Goal: Task Accomplishment & Management: Manage account settings

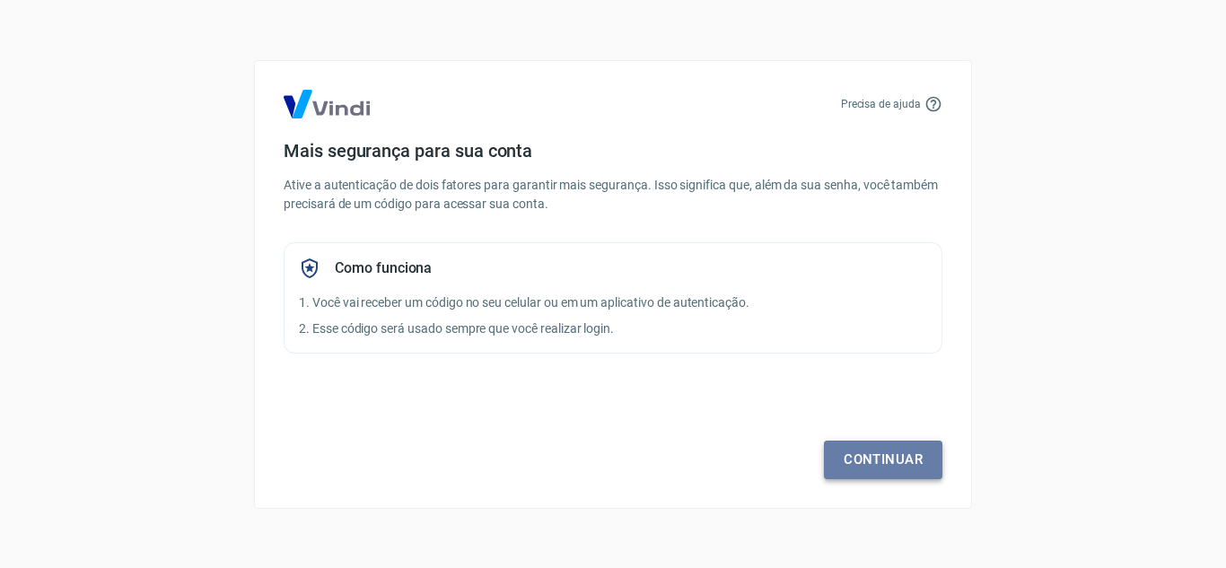
click at [836, 467] on link "Continuar" at bounding box center [883, 460] width 118 height 38
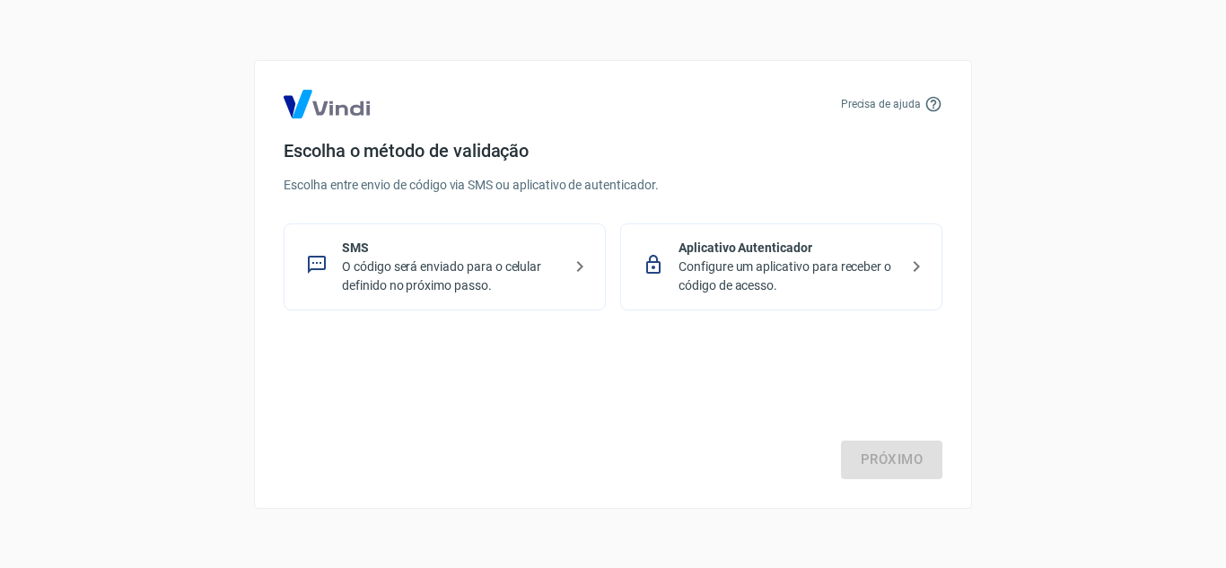
click at [552, 273] on p "O código será enviado para o celular definido no próximo passo." at bounding box center [452, 276] width 220 height 38
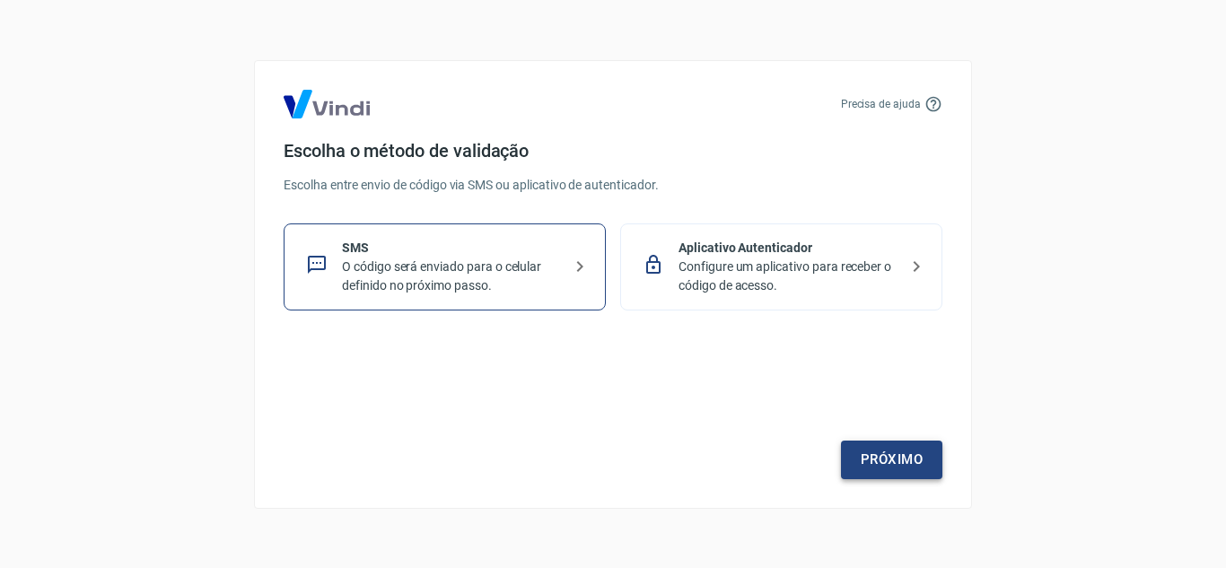
click at [909, 457] on link "Próximo" at bounding box center [891, 460] width 101 height 38
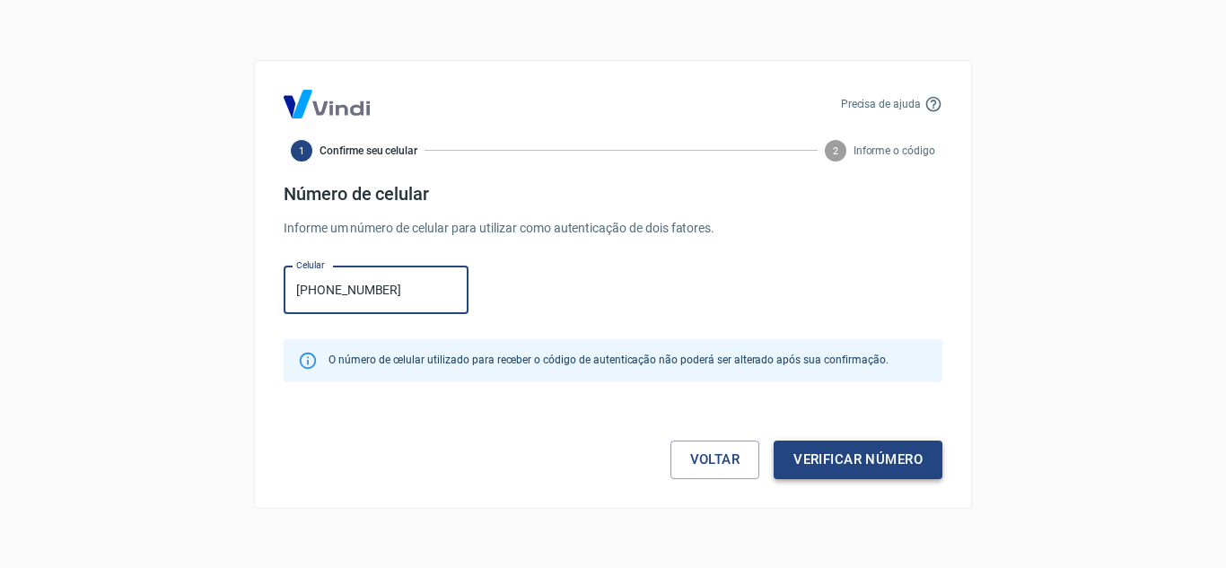
type input "[PHONE_NUMBER]"
click at [922, 457] on button "Verificar número" at bounding box center [857, 460] width 169 height 38
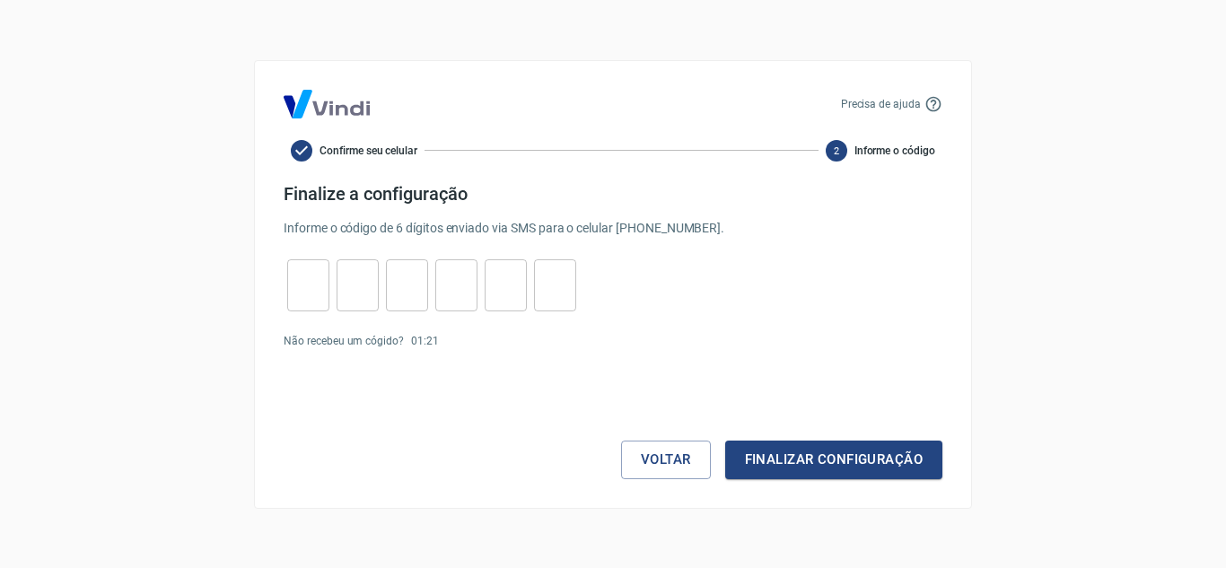
click at [302, 308] on div "​" at bounding box center [308, 285] width 42 height 52
type input "5"
type input "4"
type input "7"
type input "8"
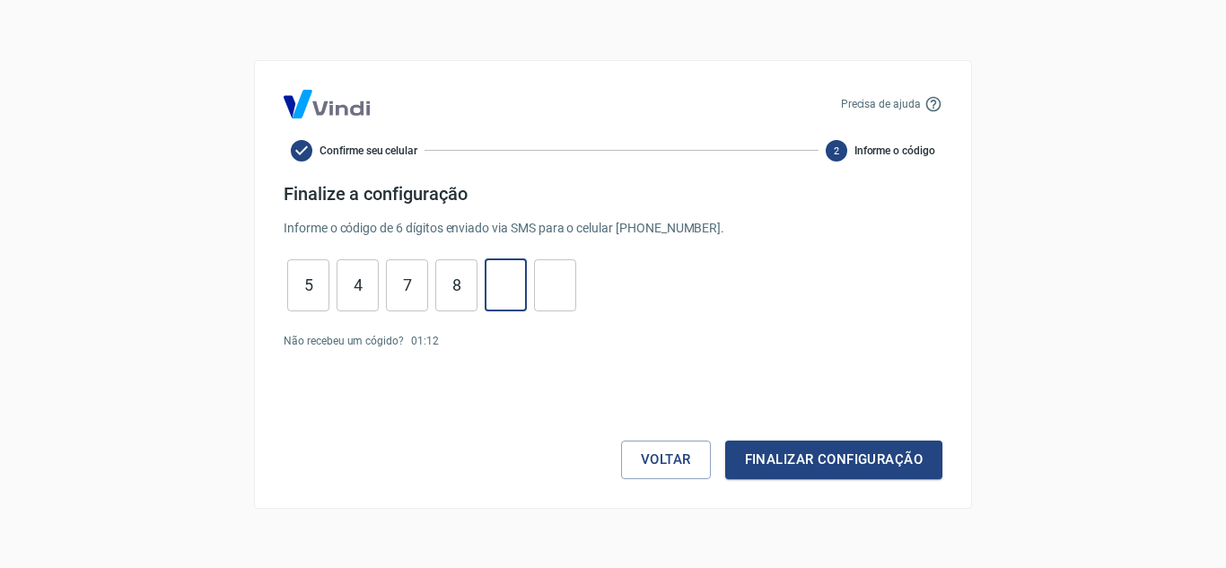
type input "5"
type input "4"
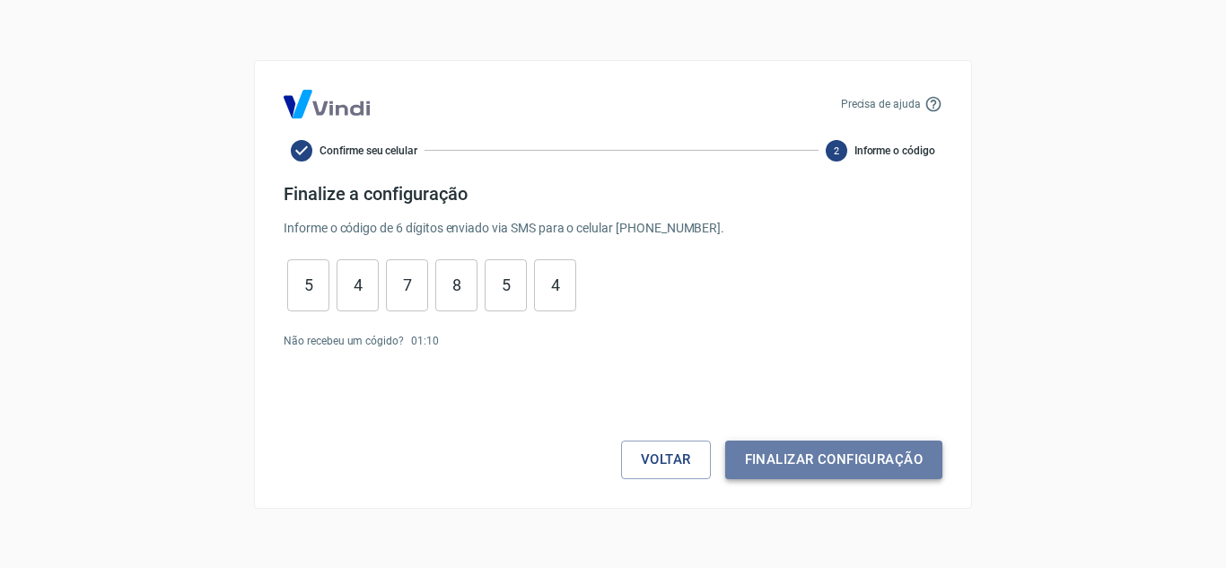
click at [861, 458] on button "Finalizar configuração" at bounding box center [833, 460] width 217 height 38
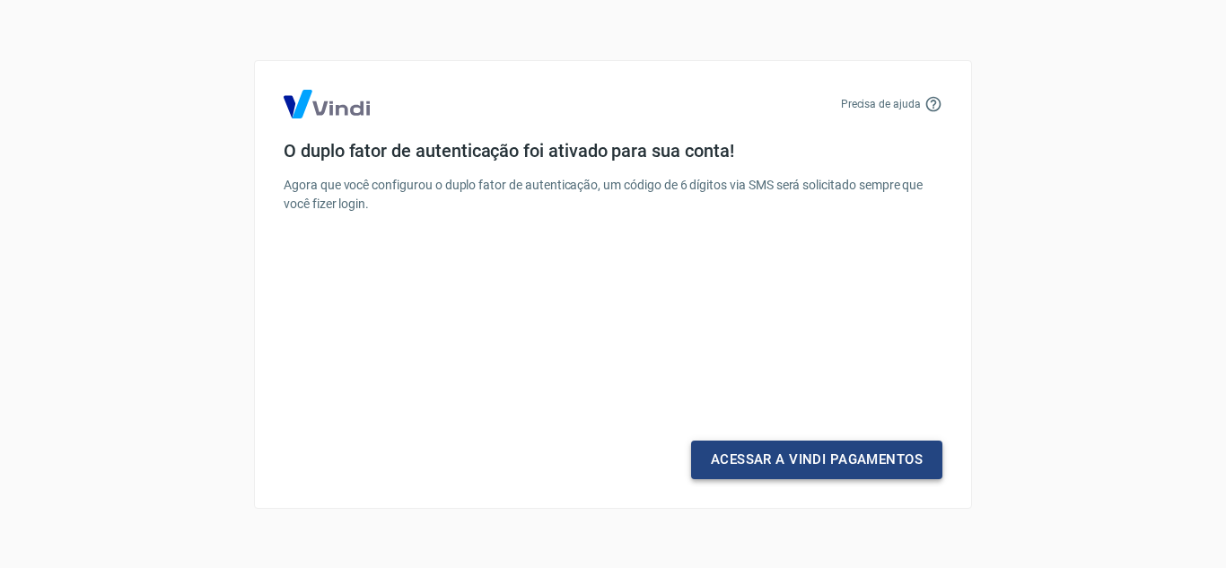
click at [763, 467] on link "Acessar a Vindi Pagamentos" at bounding box center [816, 460] width 251 height 38
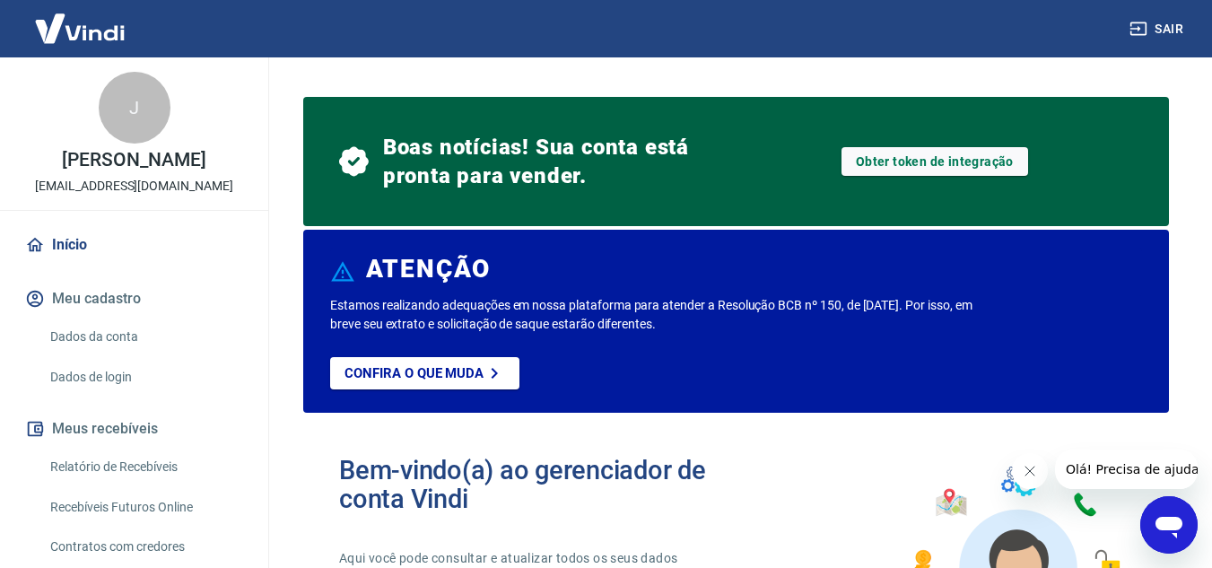
click at [118, 21] on img at bounding box center [80, 28] width 117 height 55
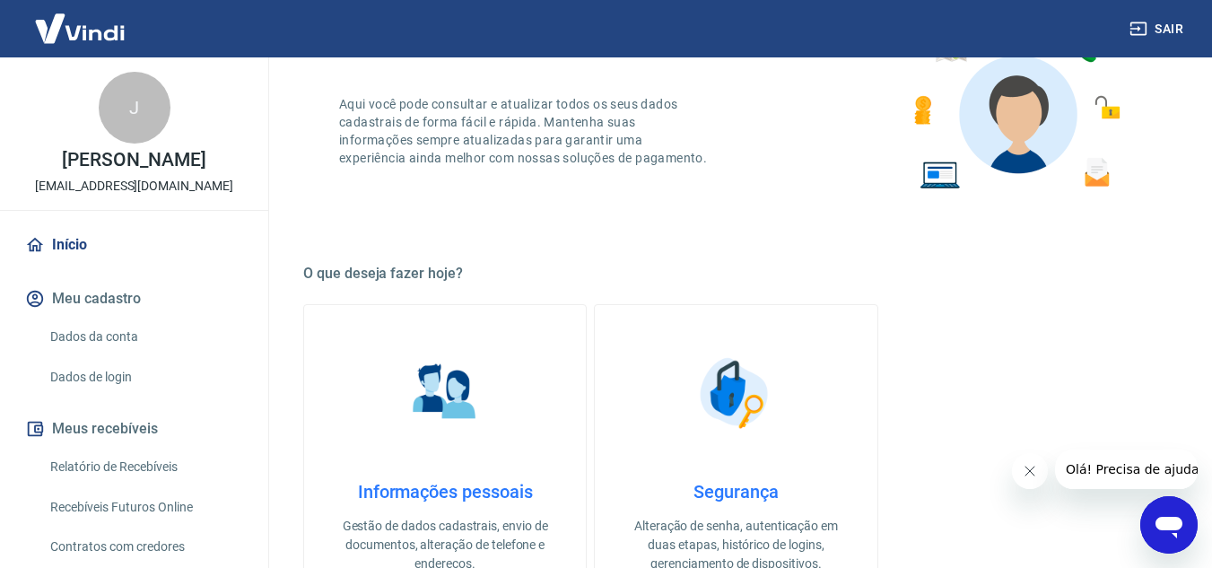
scroll to position [538, 0]
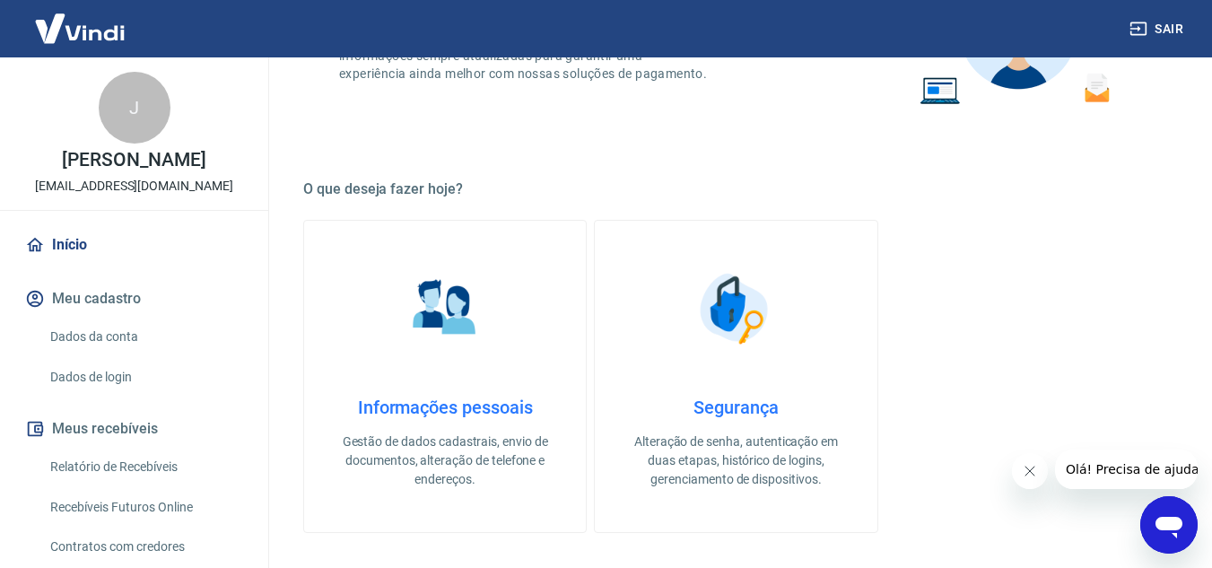
click at [1037, 470] on button "Fechar mensagem da empresa" at bounding box center [1029, 471] width 36 height 36
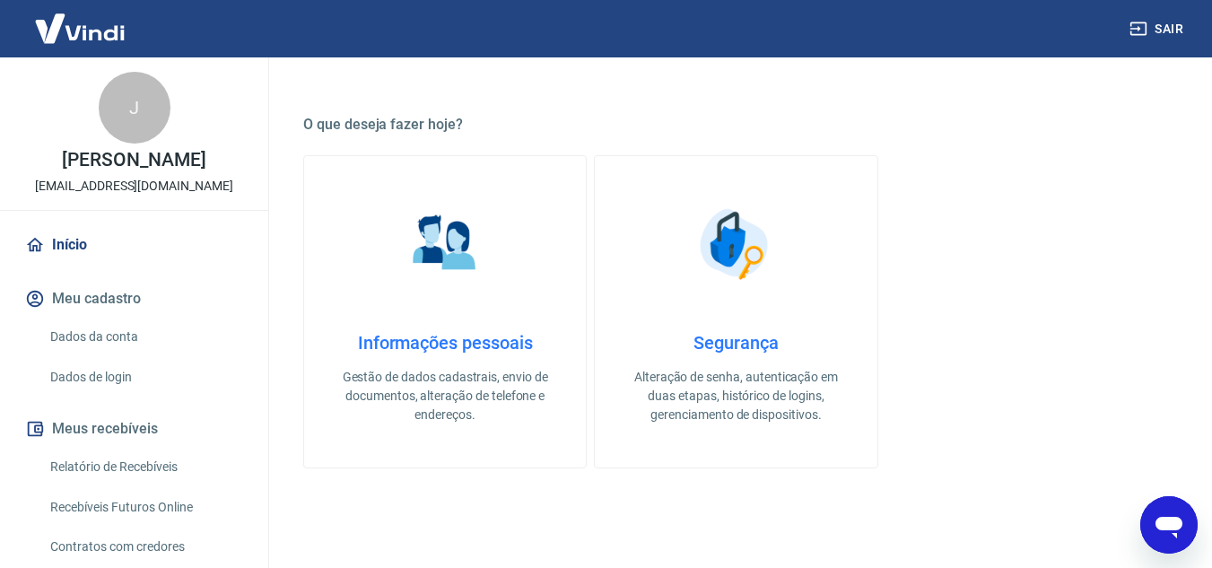
scroll to position [628, 0]
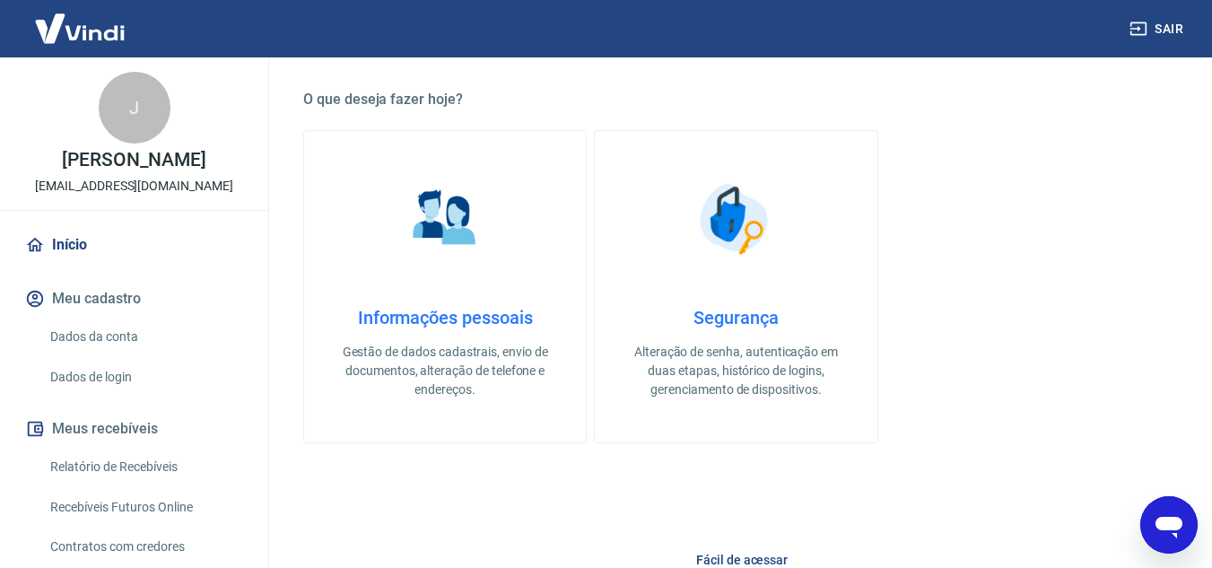
click at [62, 355] on link "Dados da conta" at bounding box center [145, 337] width 204 height 37
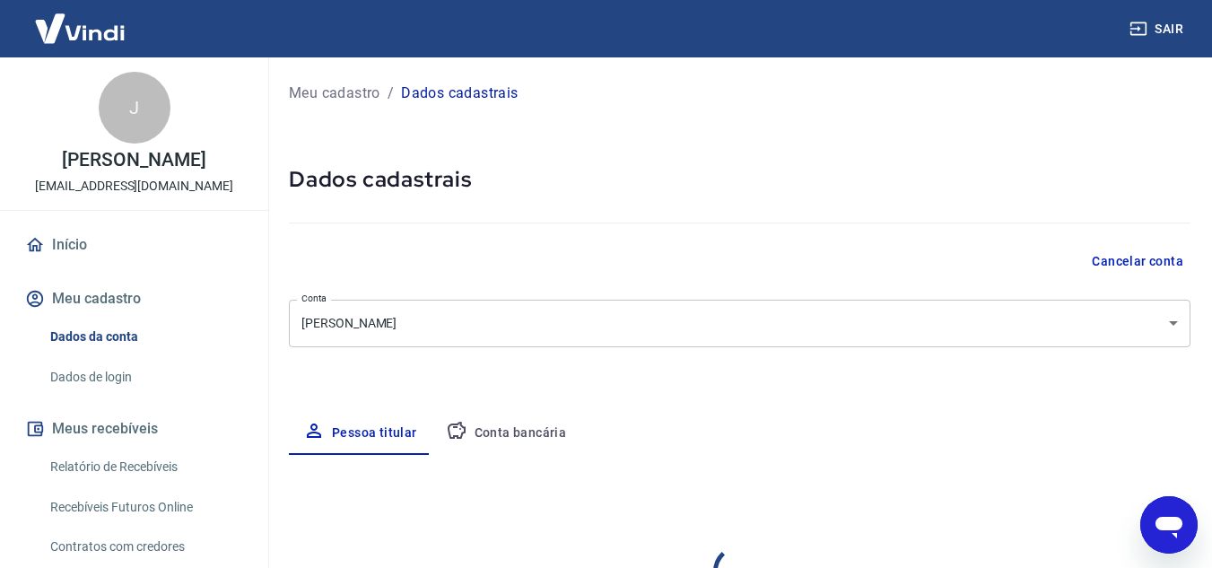
select select "MS"
select select "business"
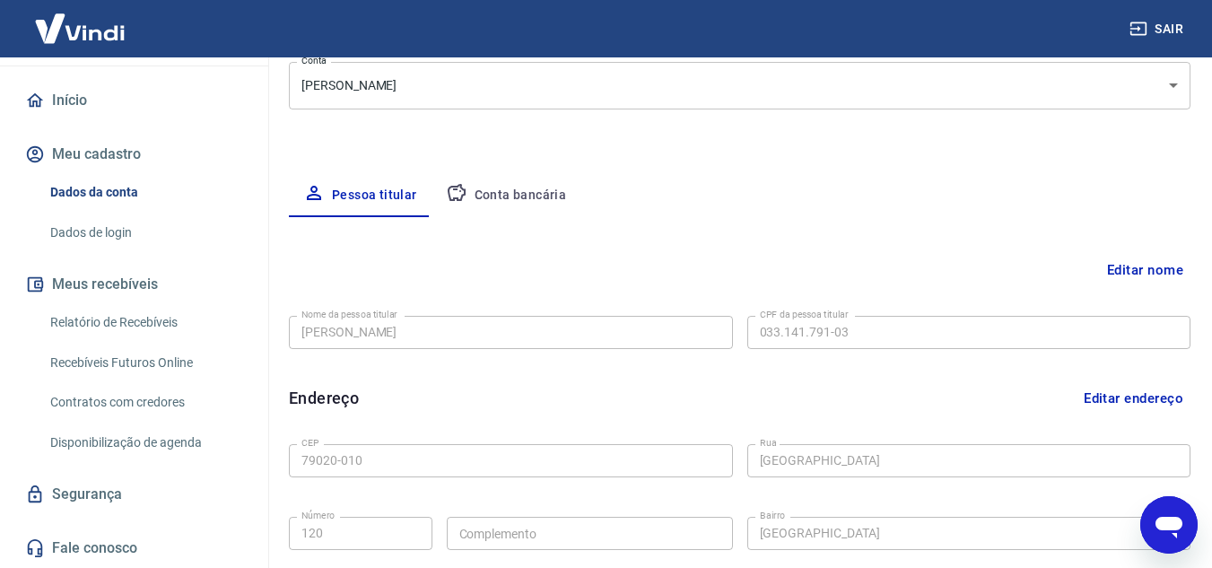
scroll to position [269, 0]
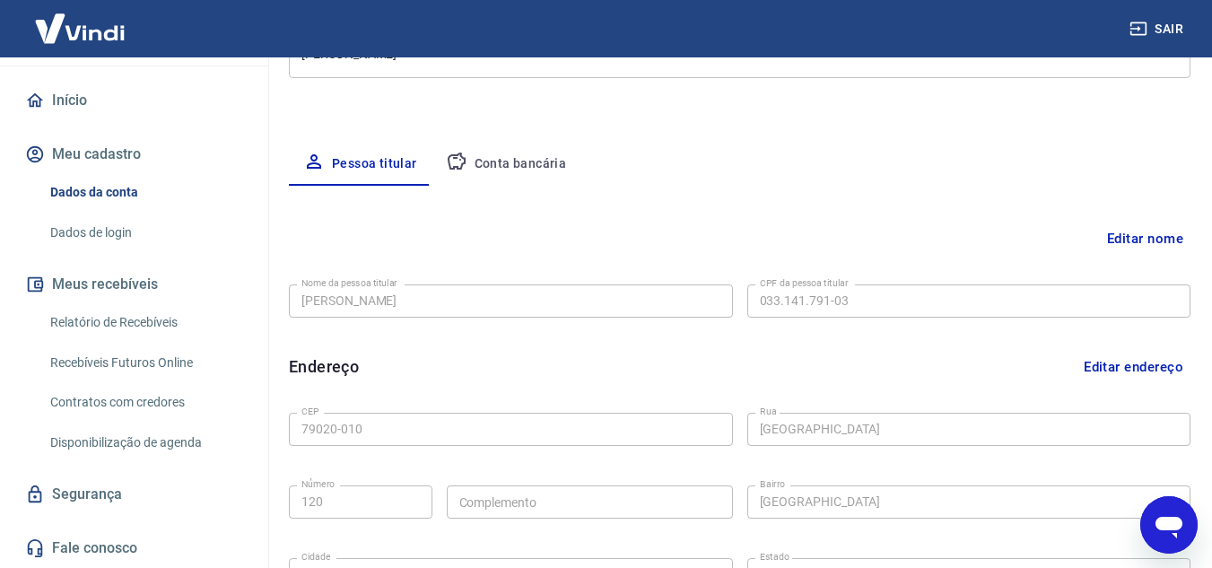
click at [154, 449] on link "Disponibilização de agenda" at bounding box center [145, 442] width 204 height 37
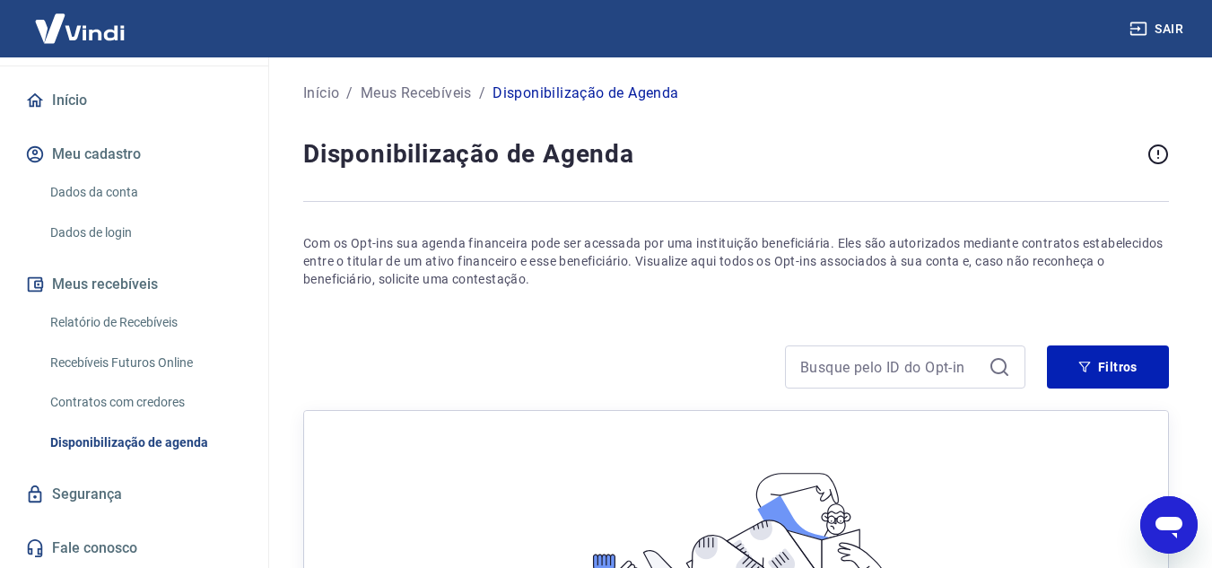
click at [148, 357] on link "Recebíveis Futuros Online" at bounding box center [145, 363] width 204 height 37
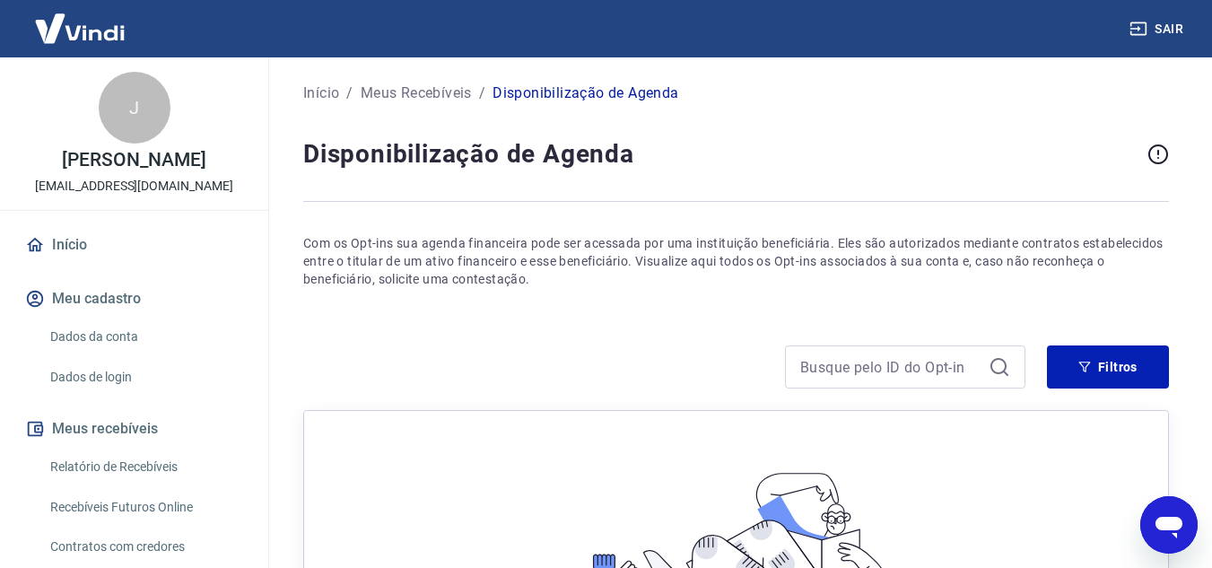
click at [116, 196] on p "[EMAIL_ADDRESS][DOMAIN_NAME]" at bounding box center [134, 186] width 198 height 19
click at [179, 109] on div "J Juliano Duarte Yule Marques [EMAIL_ADDRESS][DOMAIN_NAME]" at bounding box center [134, 133] width 268 height 153
click at [111, 118] on div "J" at bounding box center [135, 108] width 72 height 72
click at [150, 159] on p "[PERSON_NAME]" at bounding box center [134, 160] width 144 height 19
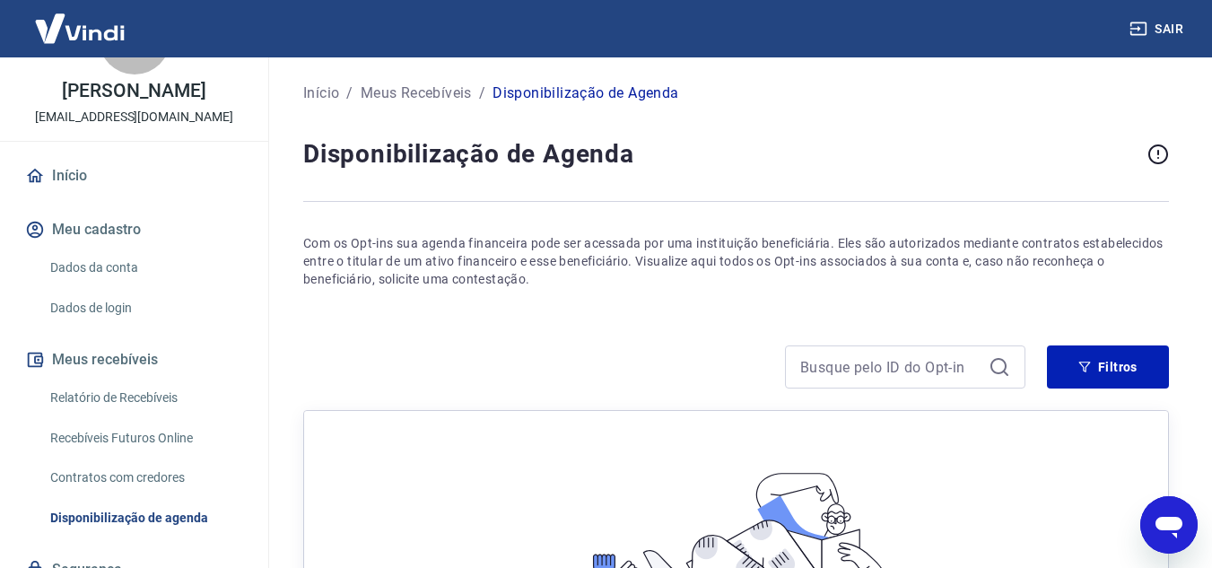
scroll to position [163, 0]
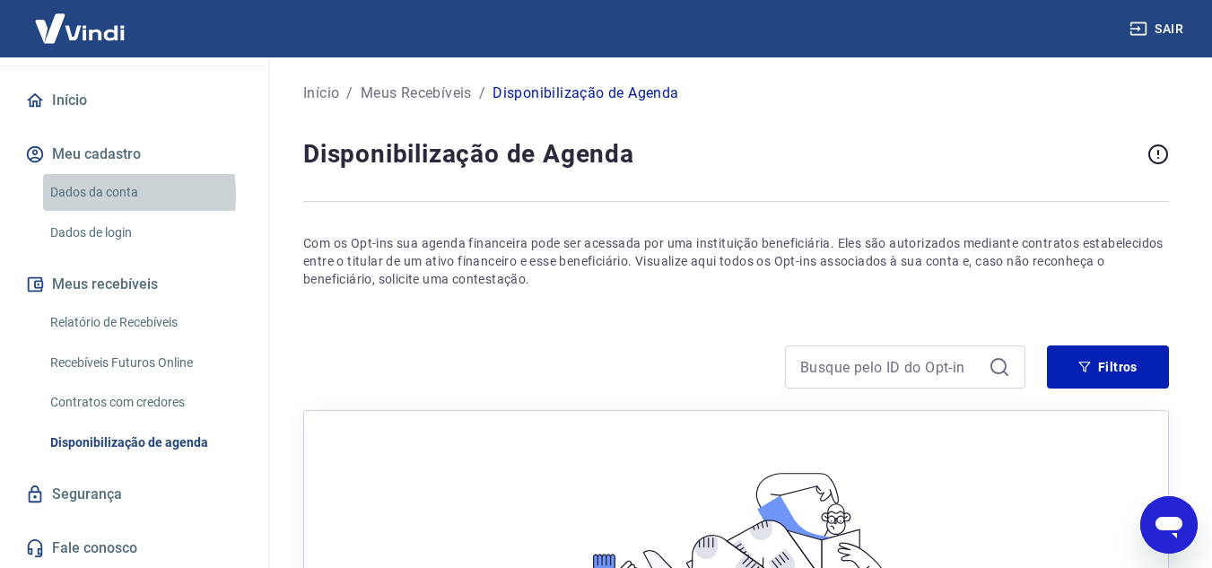
click at [93, 195] on link "Dados da conta" at bounding box center [145, 192] width 204 height 37
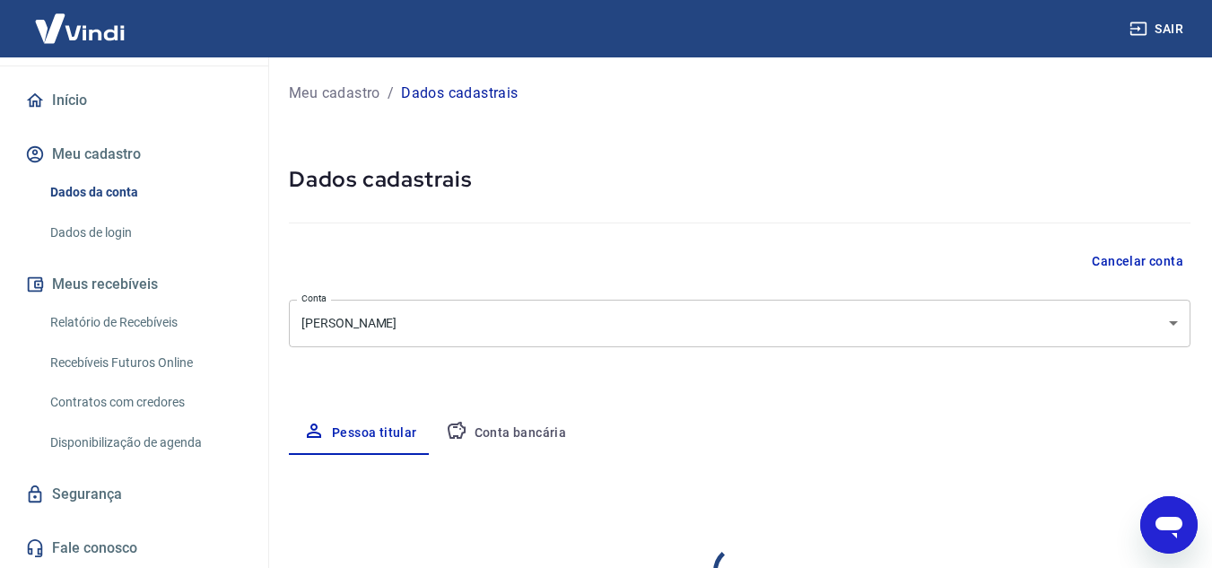
select select "MS"
select select "business"
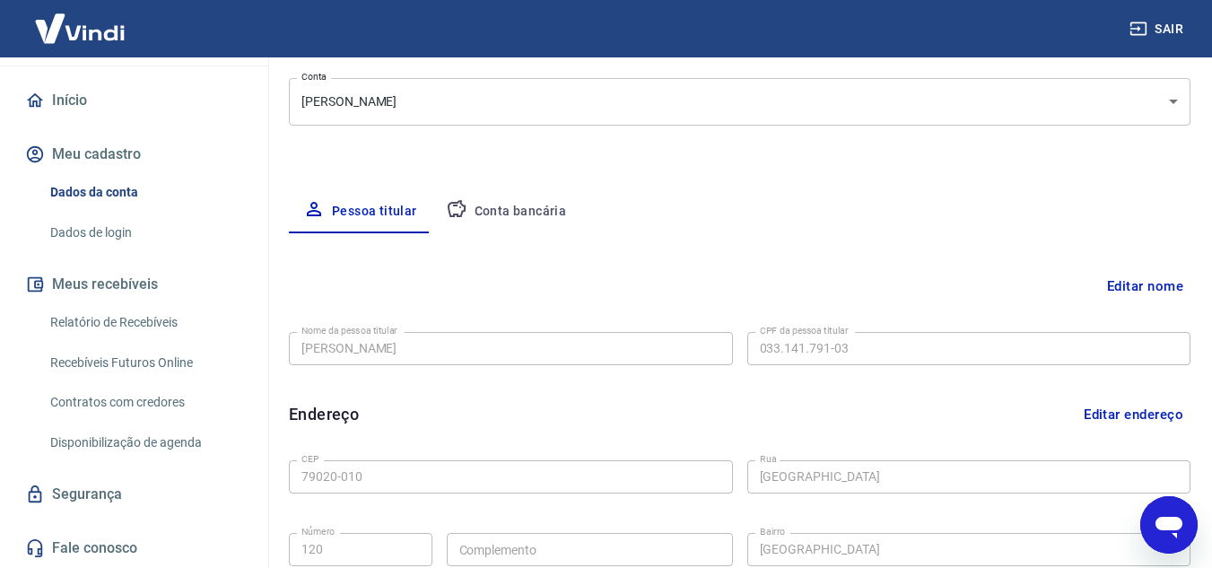
scroll to position [311, 0]
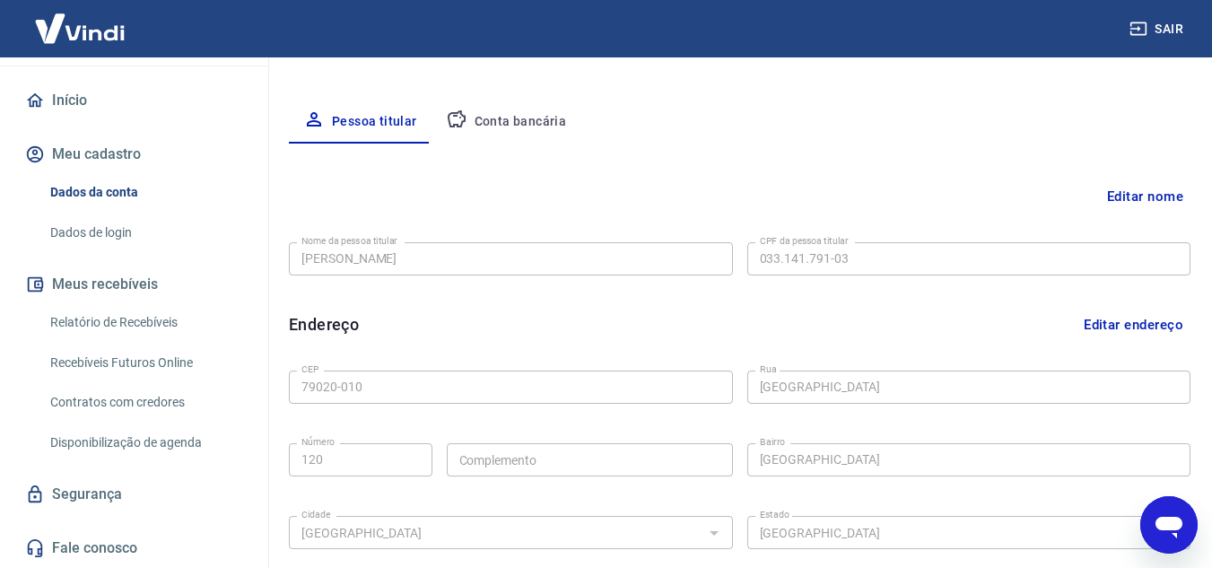
click at [512, 95] on div "Meu cadastro / Dados cadastrais Dados cadastrais Cancelar conta Conta [PERSON_N…" at bounding box center [739, 253] width 945 height 1014
click at [513, 129] on button "Conta bancária" at bounding box center [507, 121] width 150 height 43
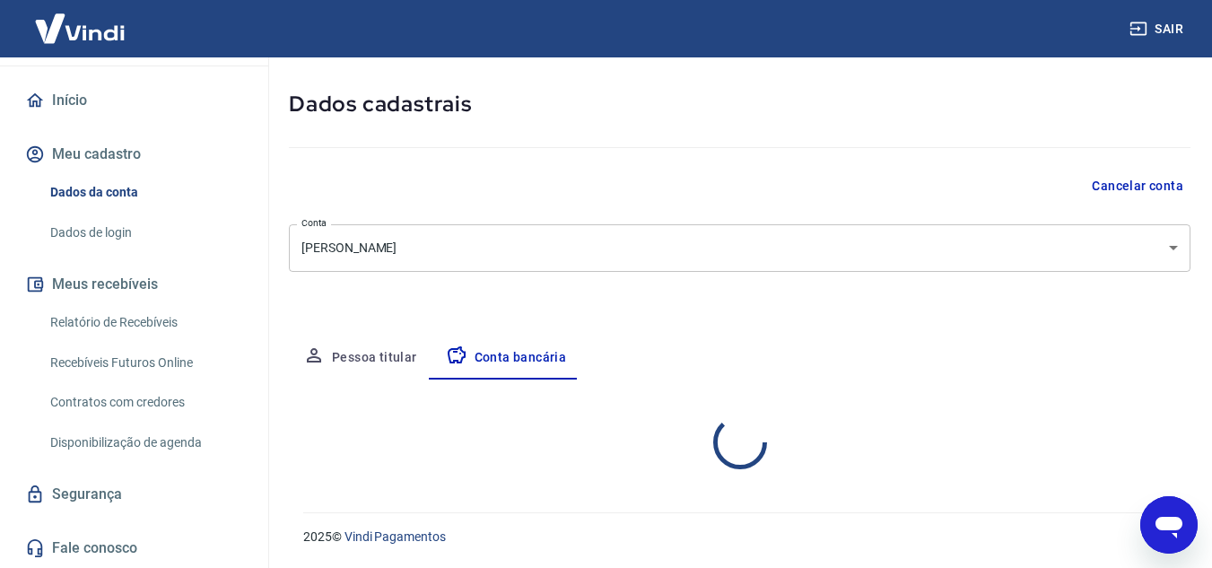
select select "1"
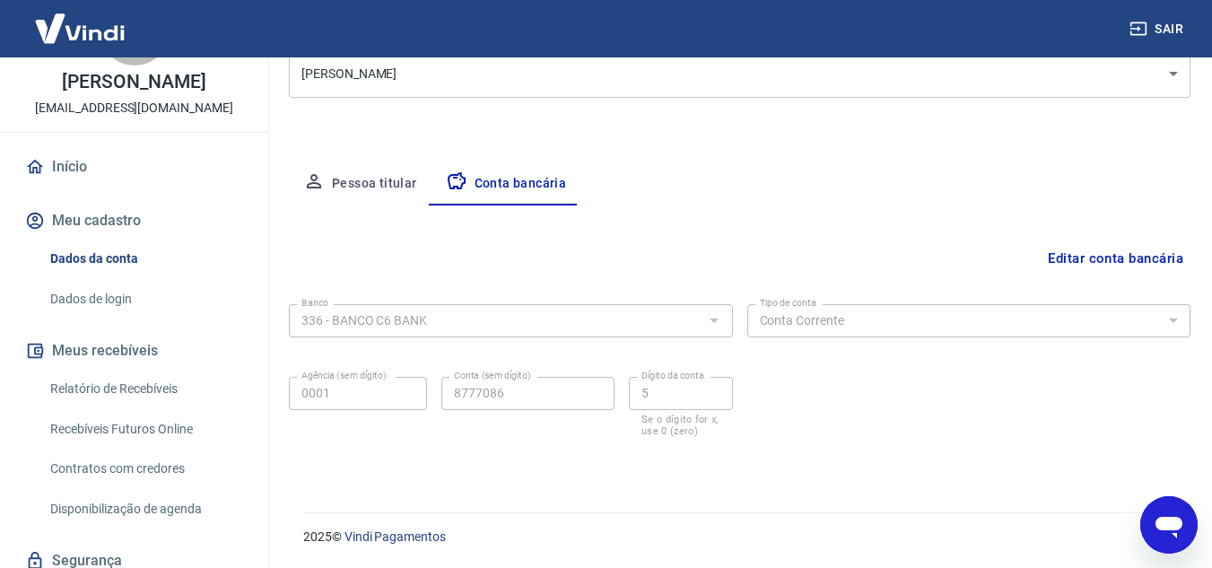
scroll to position [0, 0]
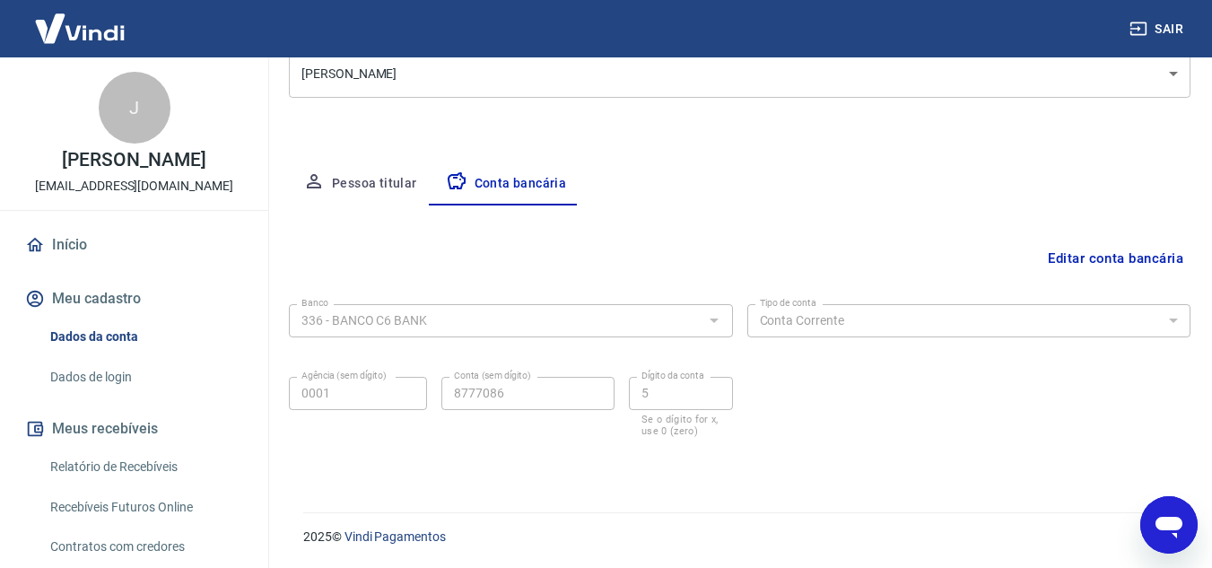
click at [54, 32] on img at bounding box center [80, 28] width 117 height 55
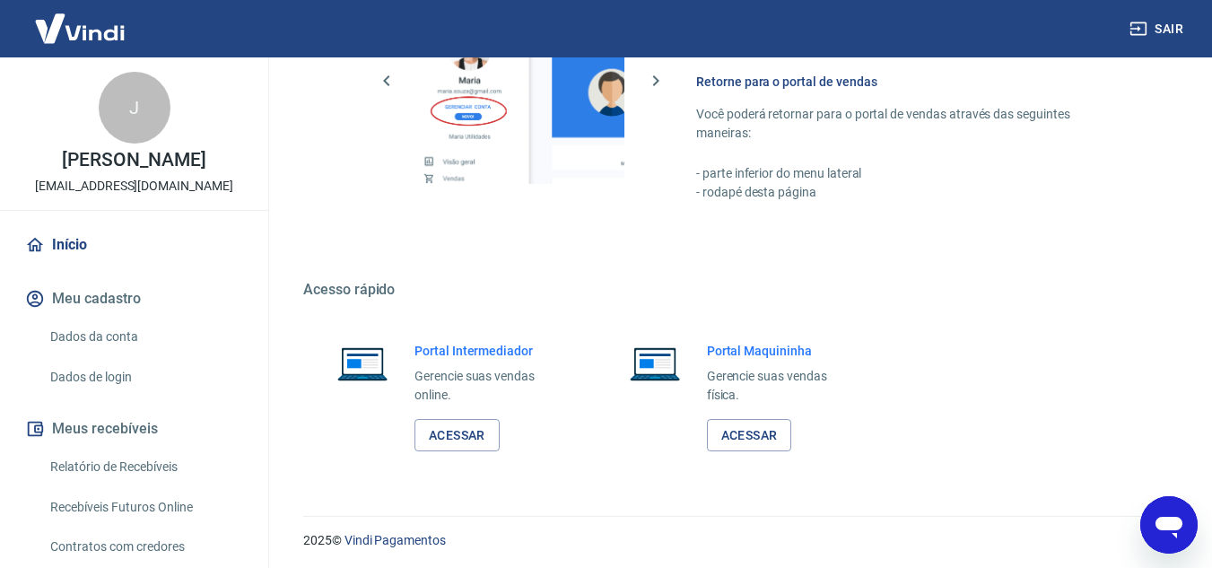
scroll to position [1223, 0]
